Goal: Complete application form

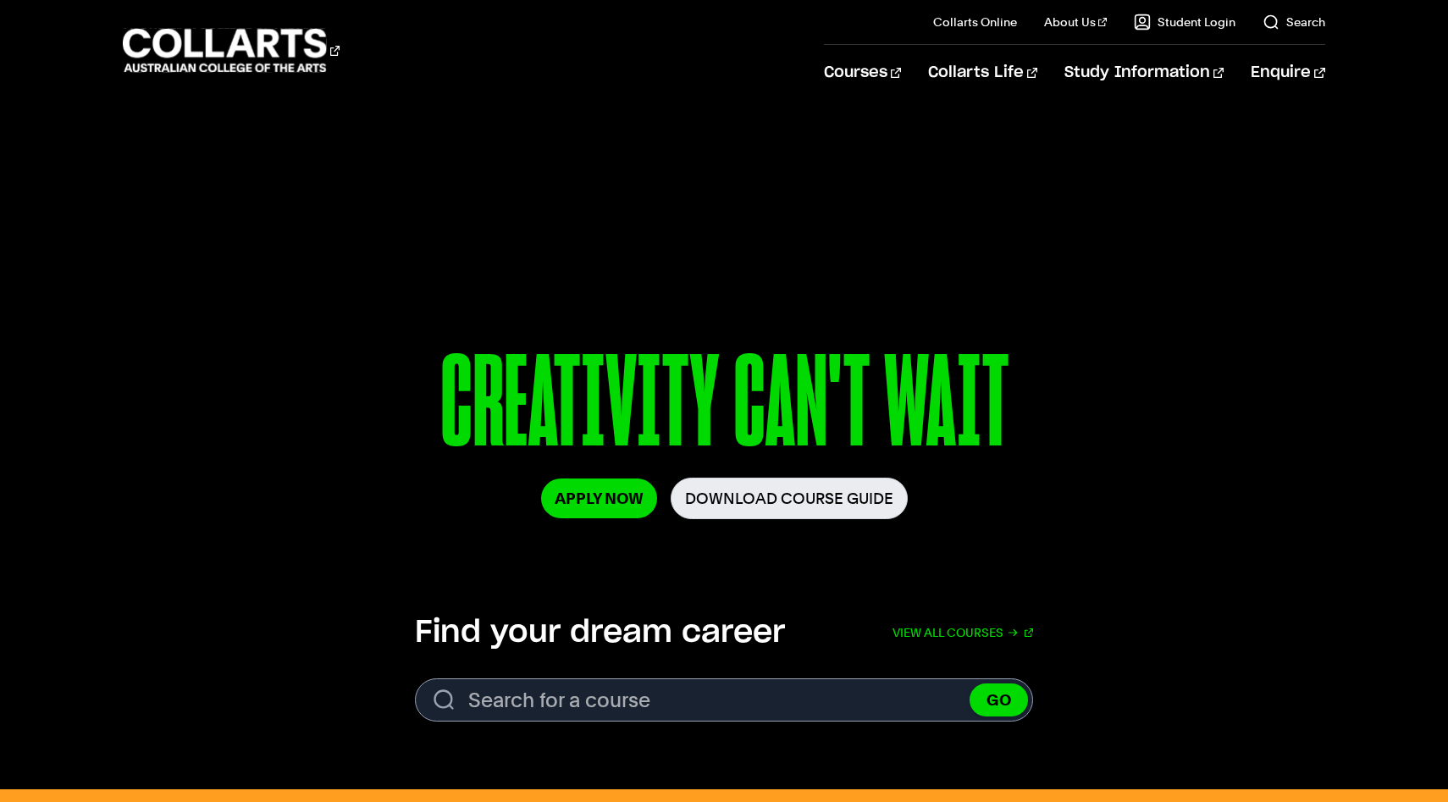
scroll to position [54, 0]
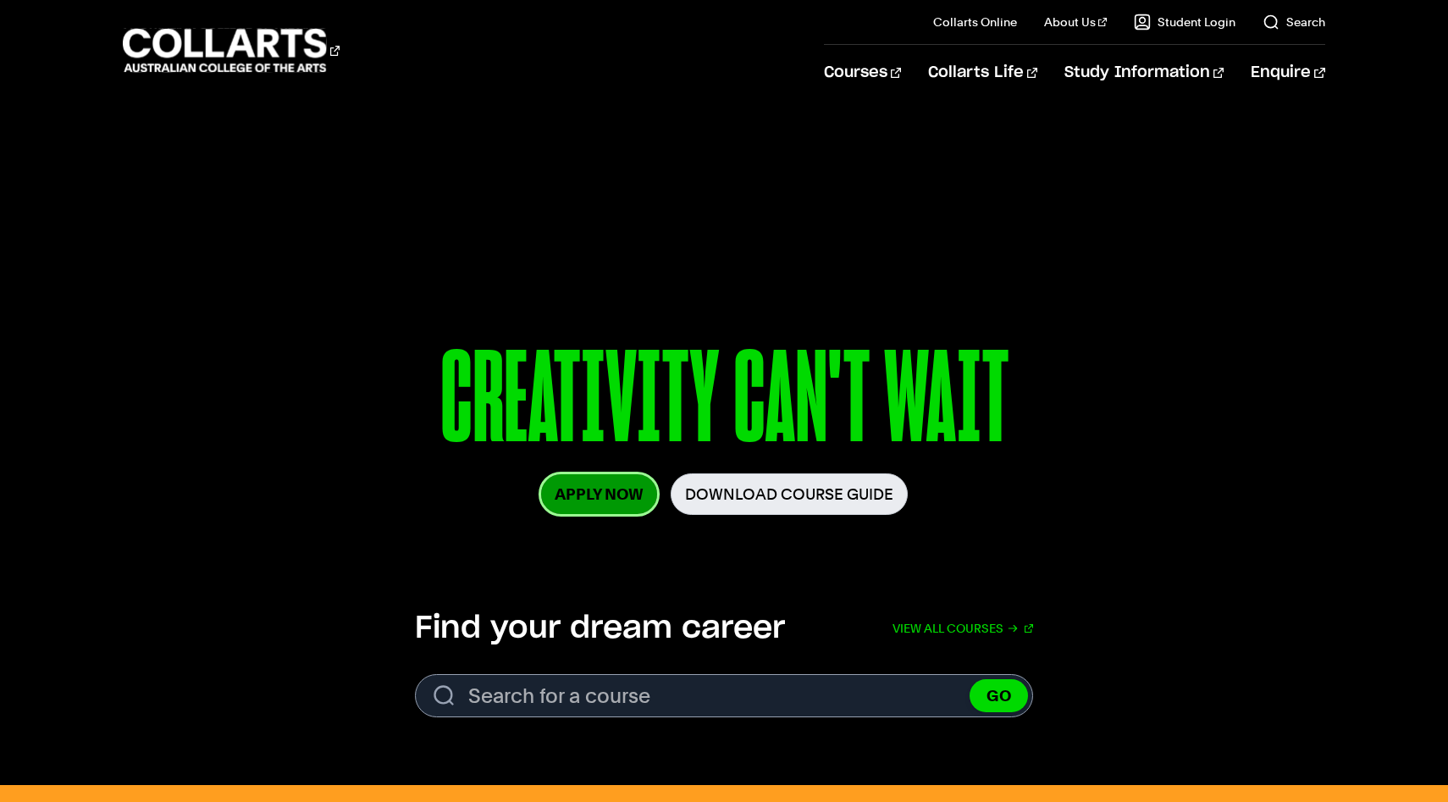
click at [638, 503] on link "Apply Now" at bounding box center [599, 494] width 116 height 40
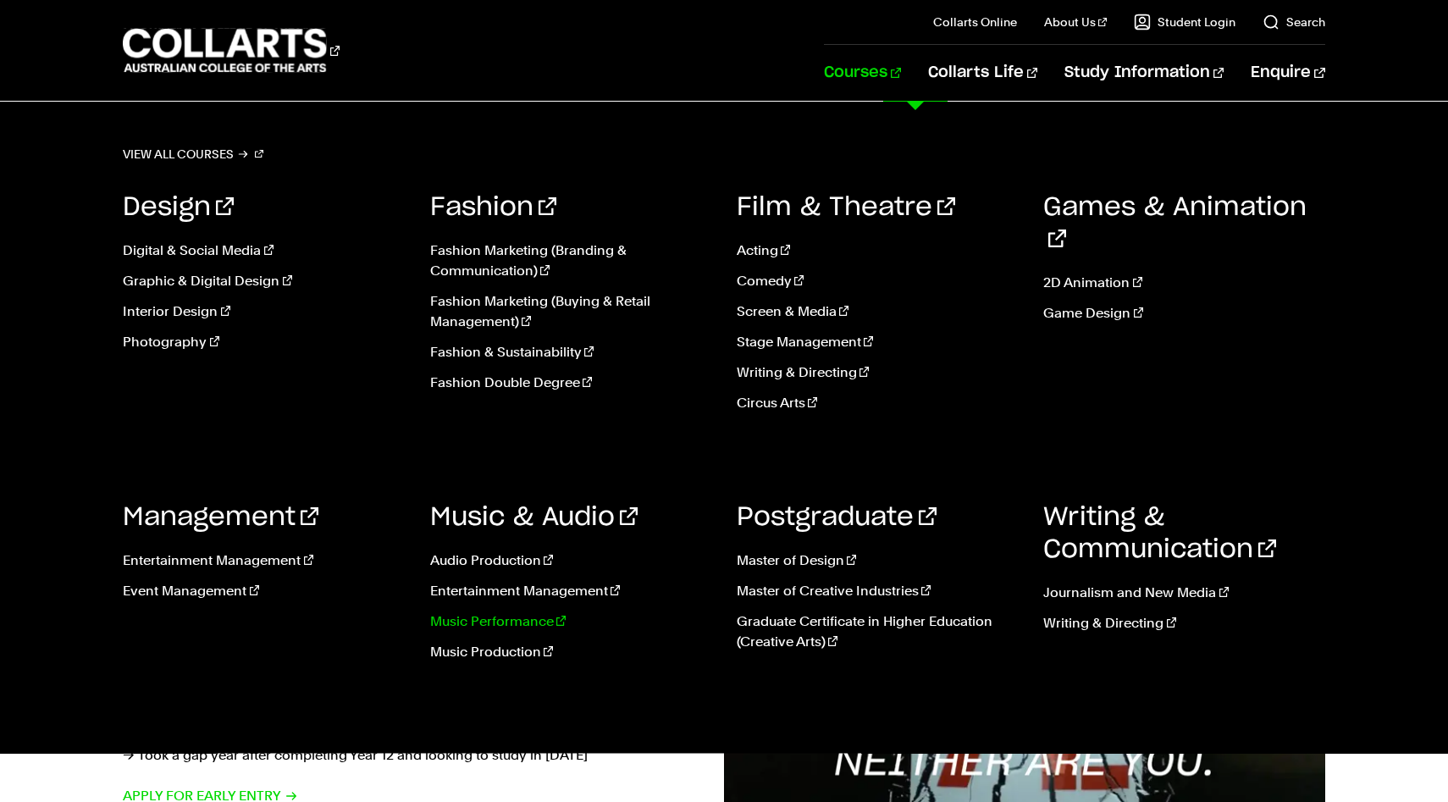
click at [533, 620] on link "Music Performance" at bounding box center [570, 621] width 281 height 20
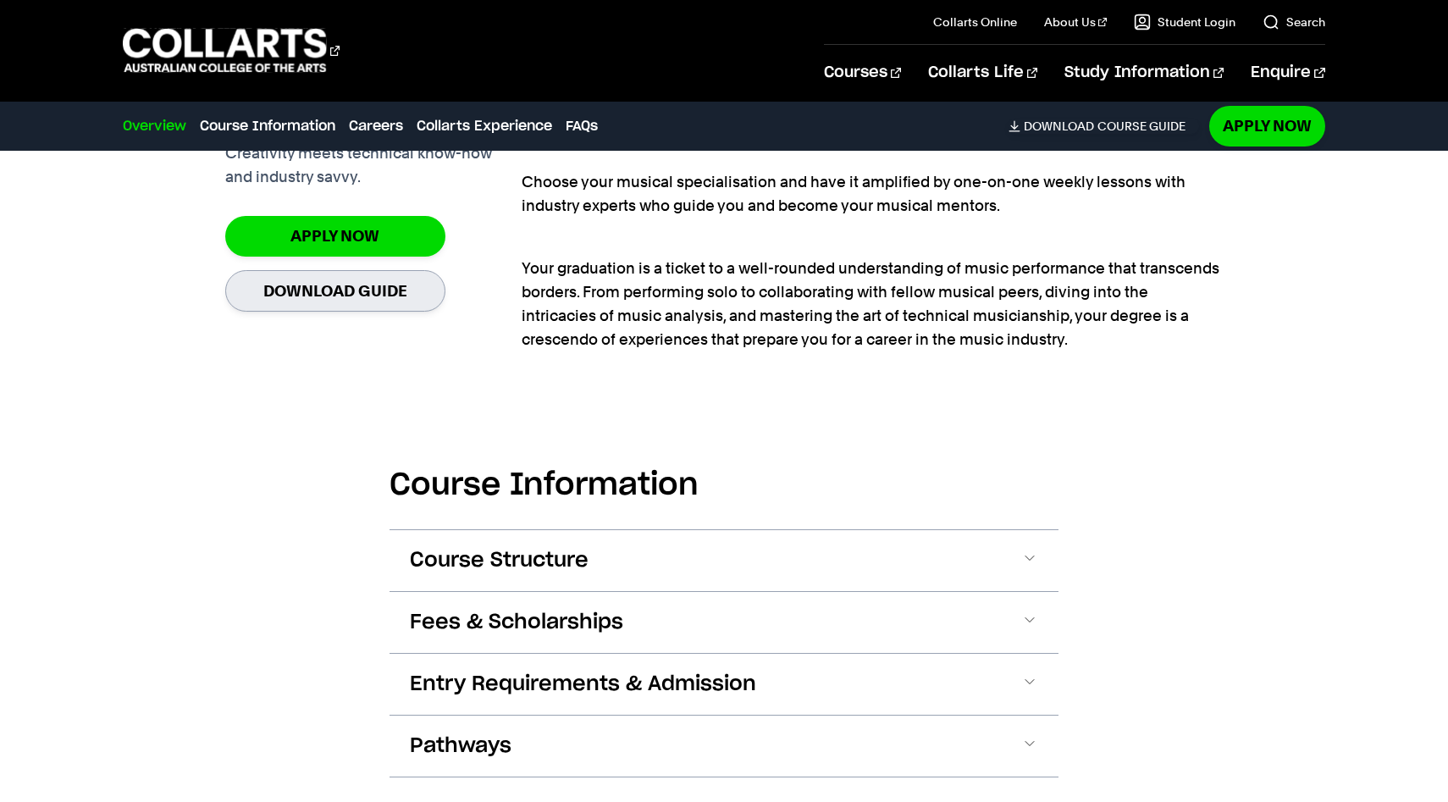
scroll to position [1312, 0]
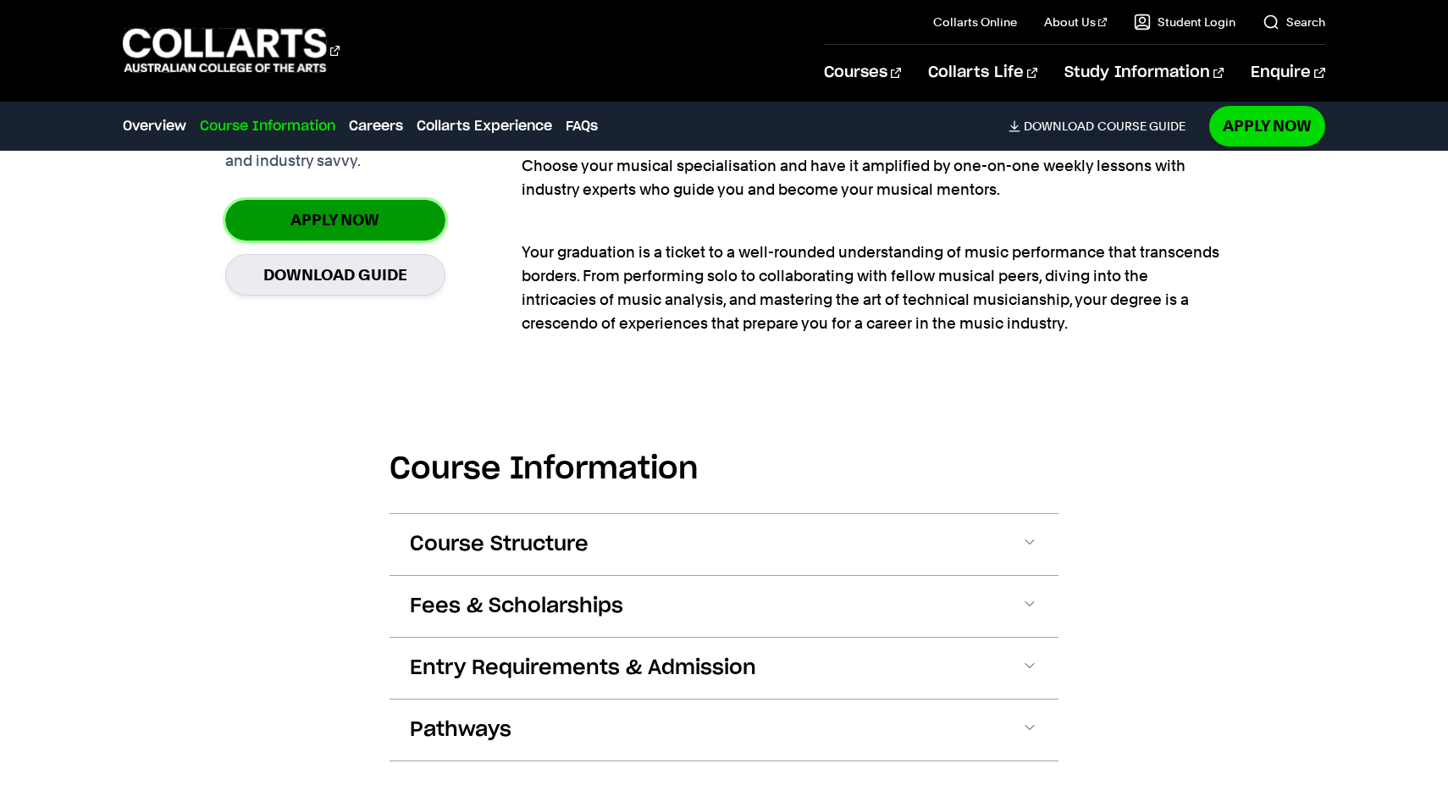
click at [347, 212] on link "Apply Now" at bounding box center [335, 220] width 220 height 40
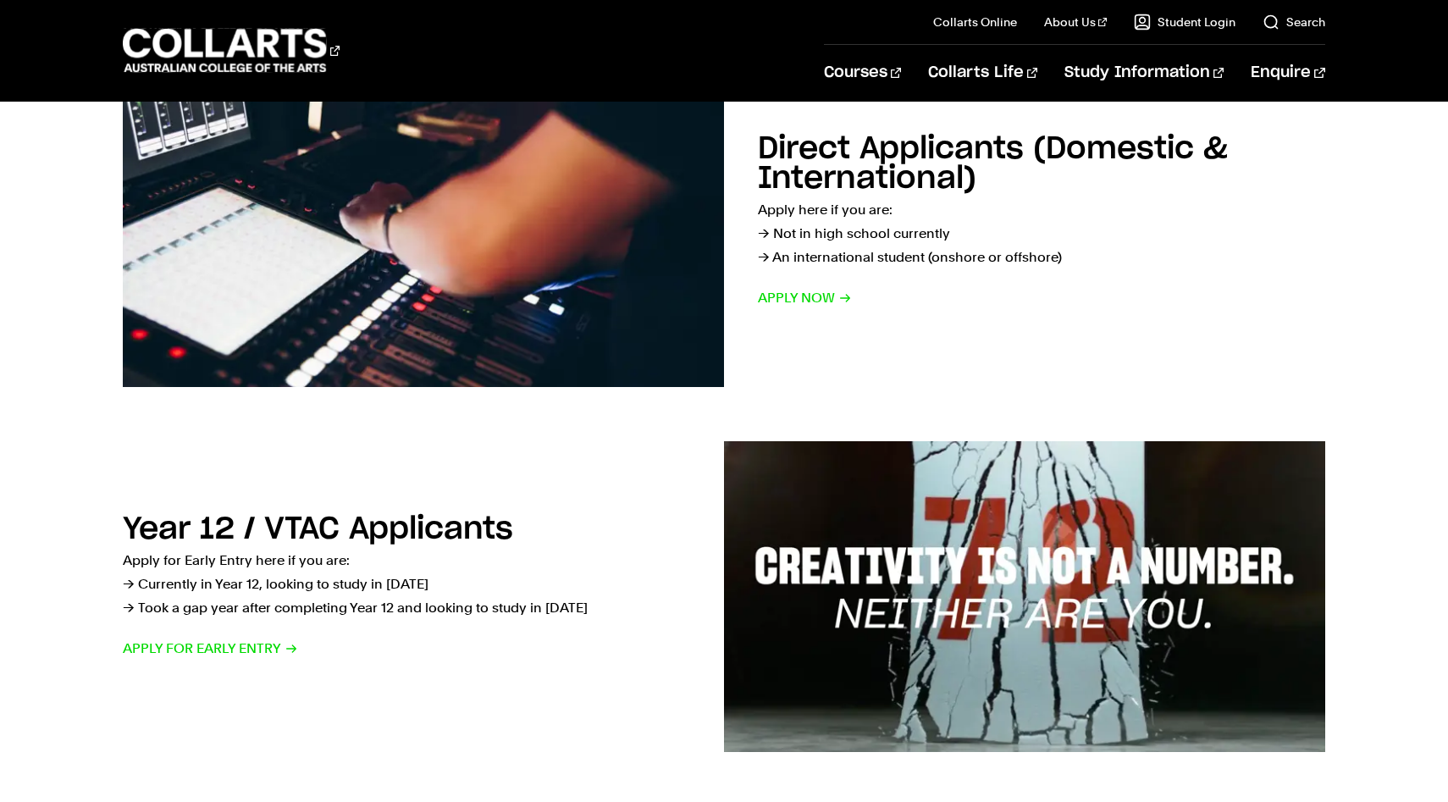
scroll to position [340, 0]
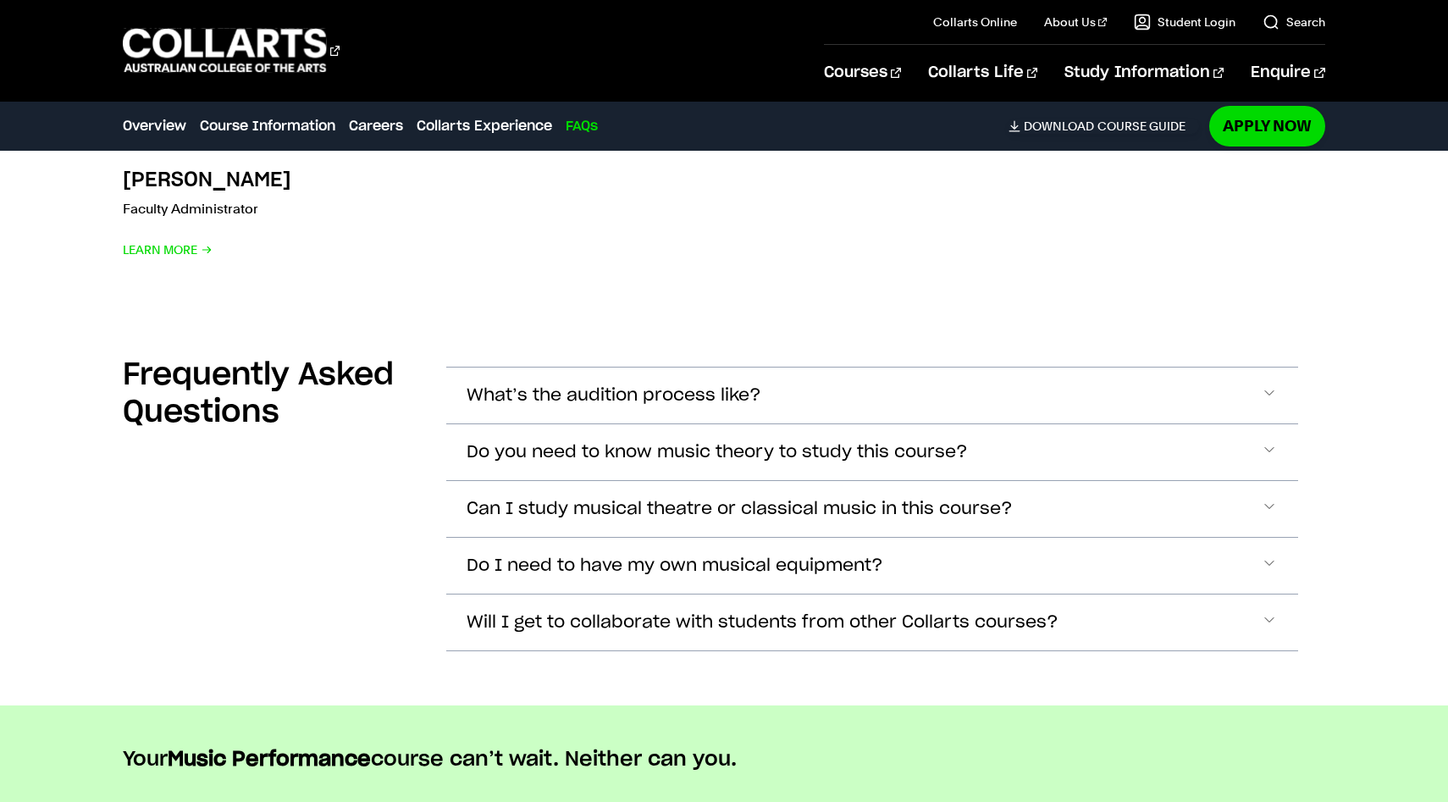
scroll to position [5443, 0]
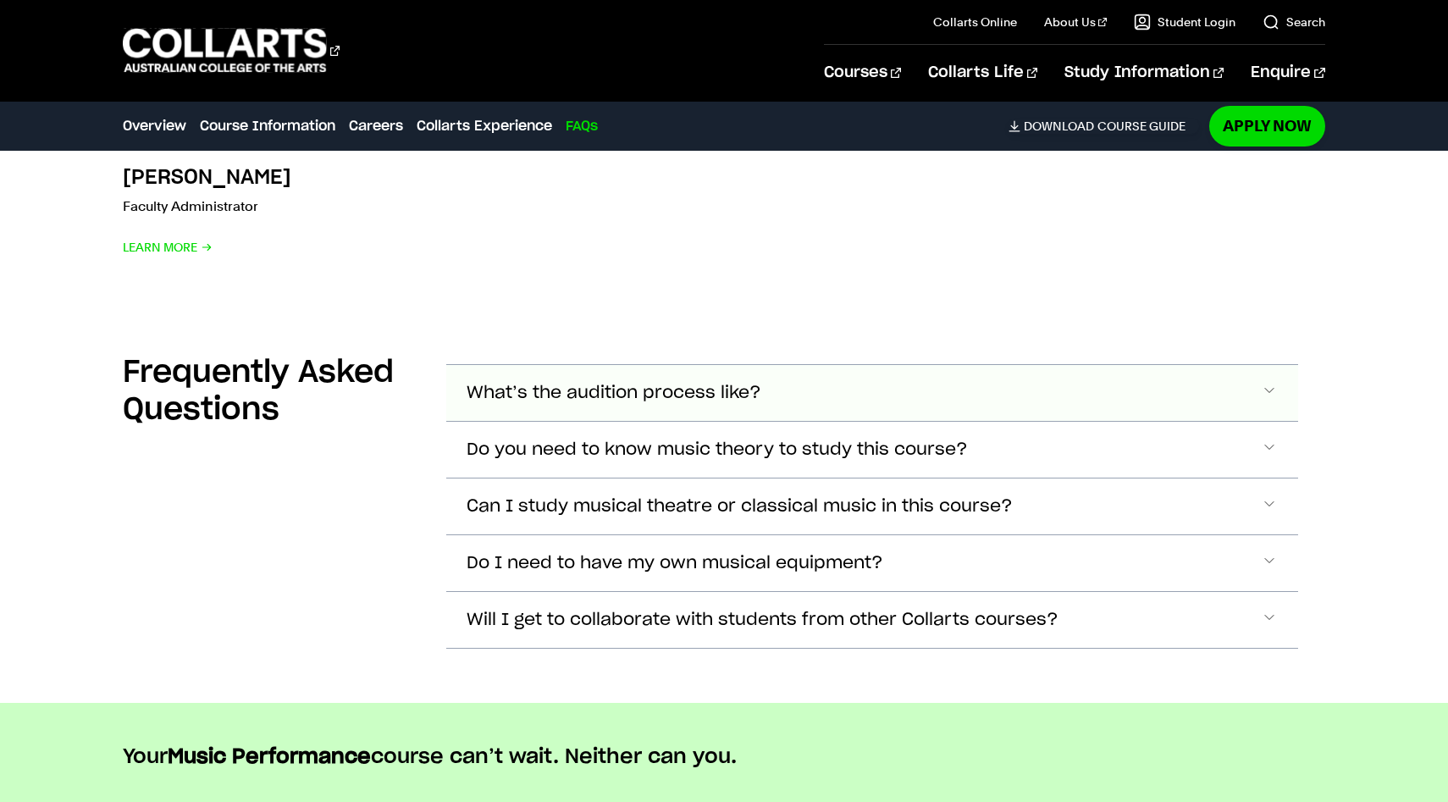
click at [891, 404] on button "What’s the audition process like?" at bounding box center [871, 393] width 851 height 56
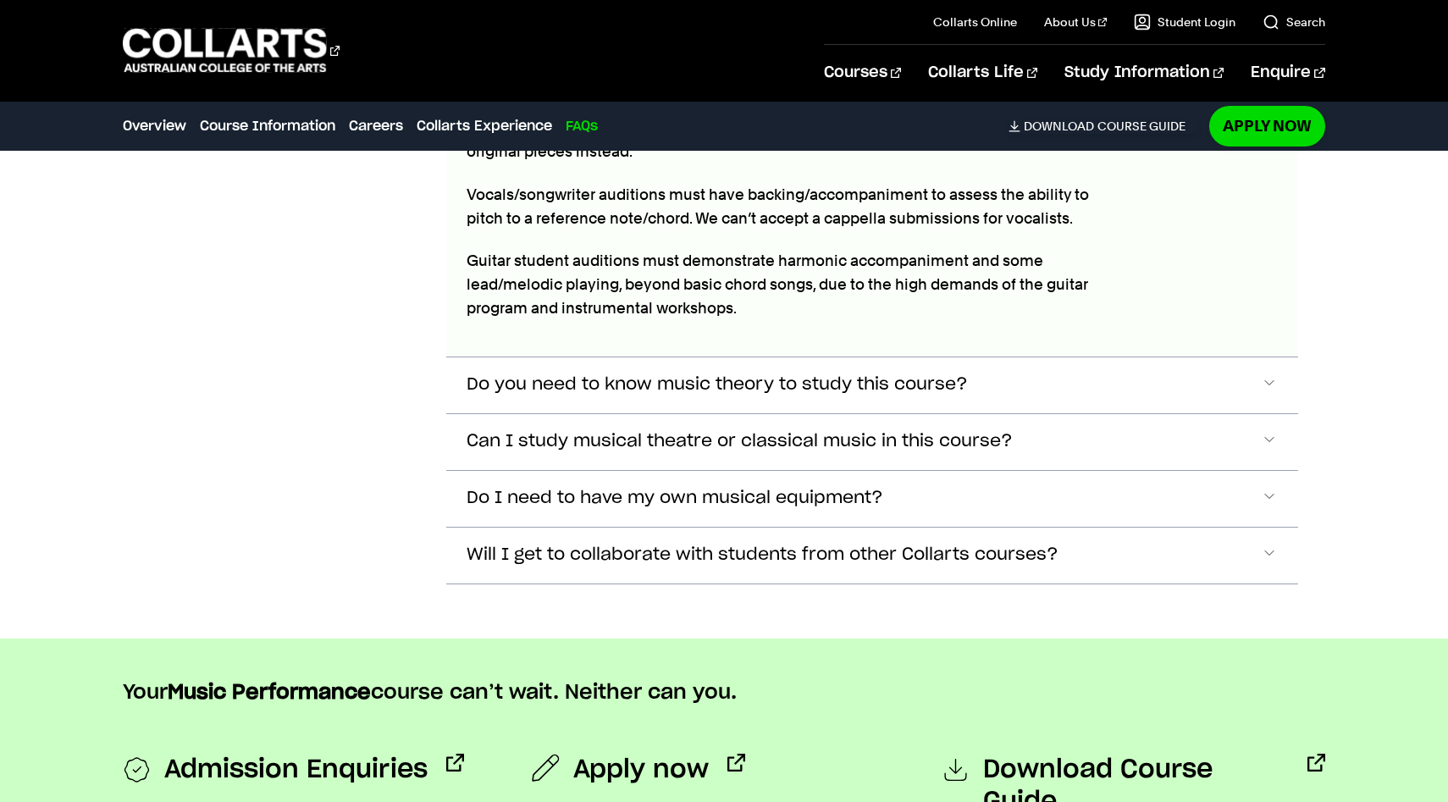
scroll to position [5897, 0]
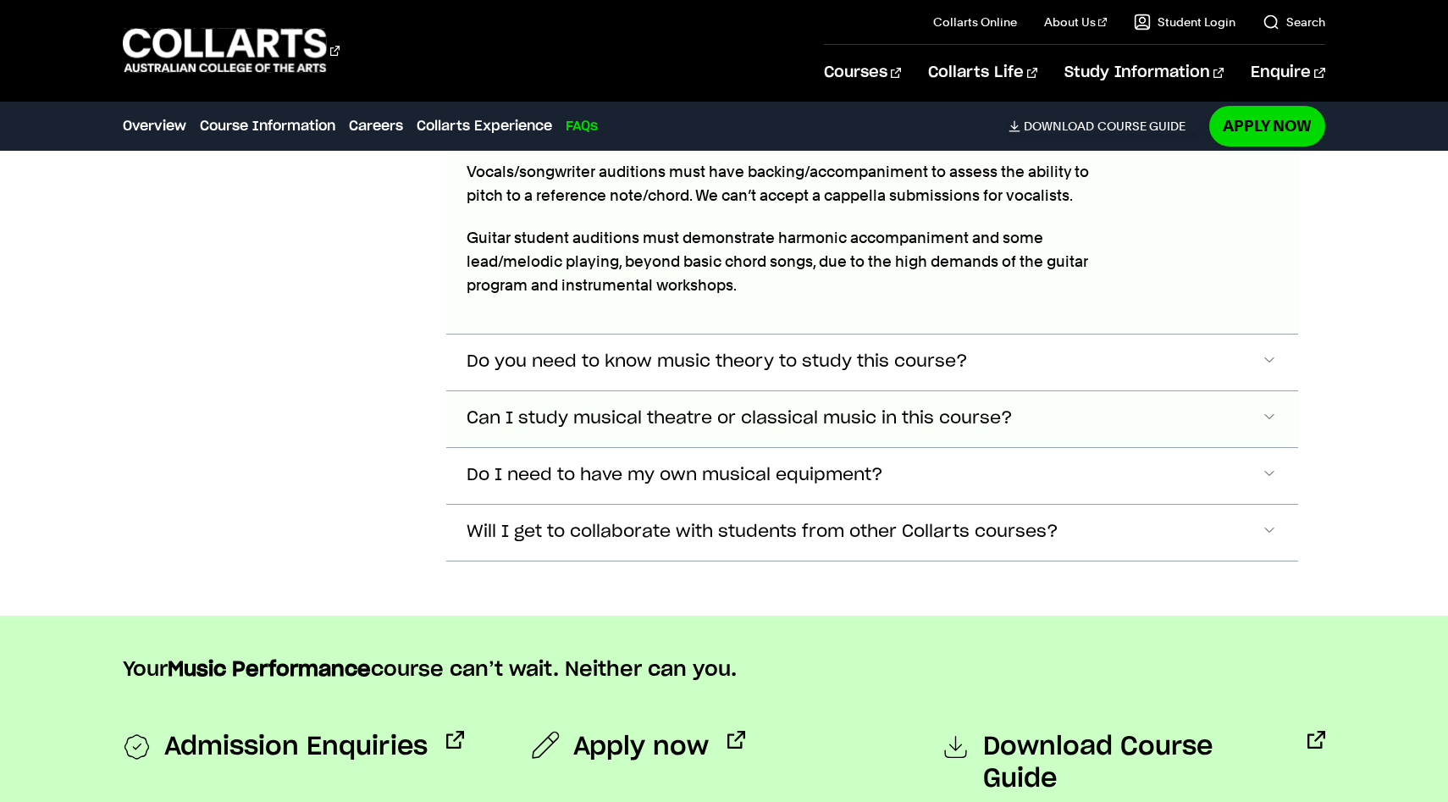
click at [870, 421] on span "Can I study musical theatre or classical music in this course?" at bounding box center [740, 418] width 546 height 19
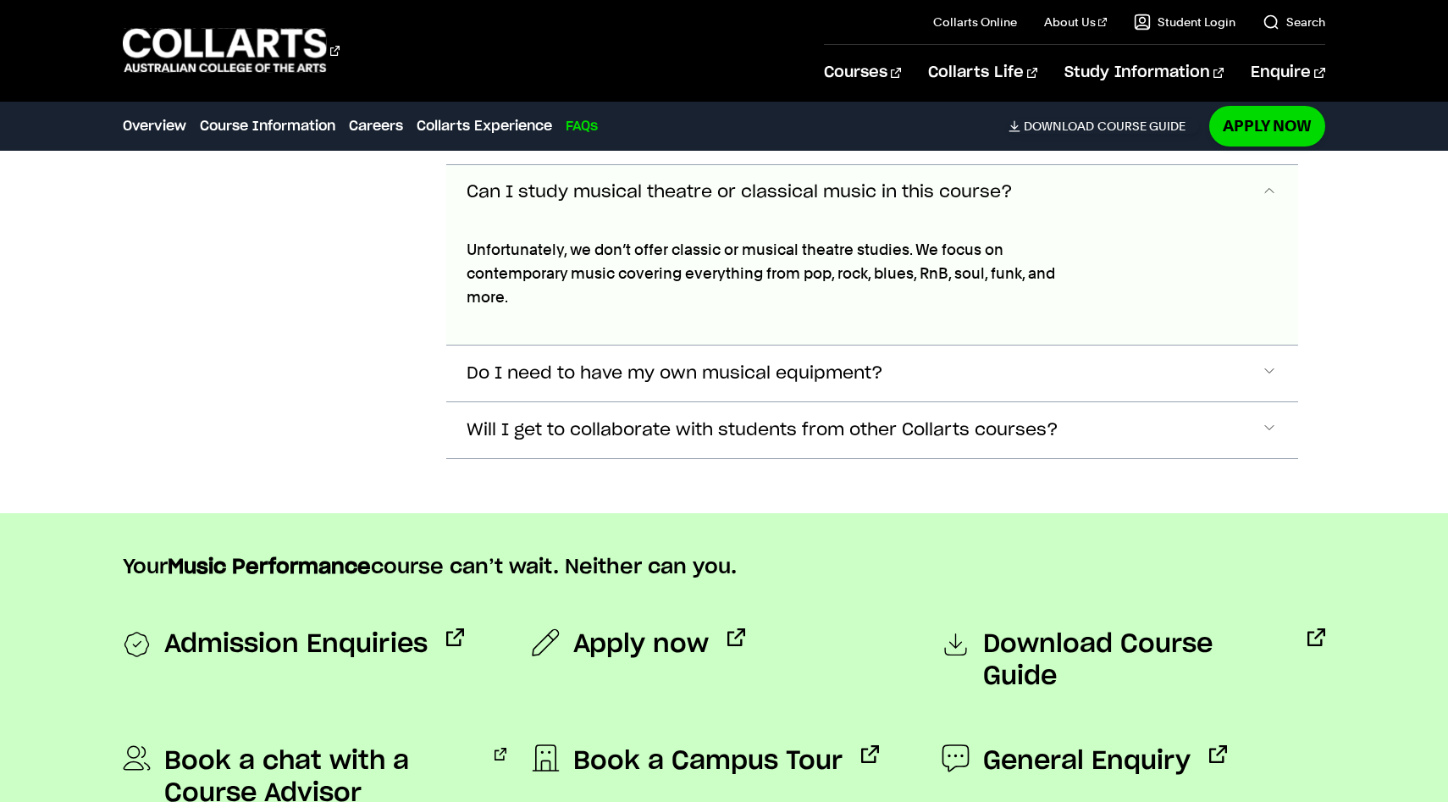
scroll to position [6135, 0]
